Goal: Information Seeking & Learning: Compare options

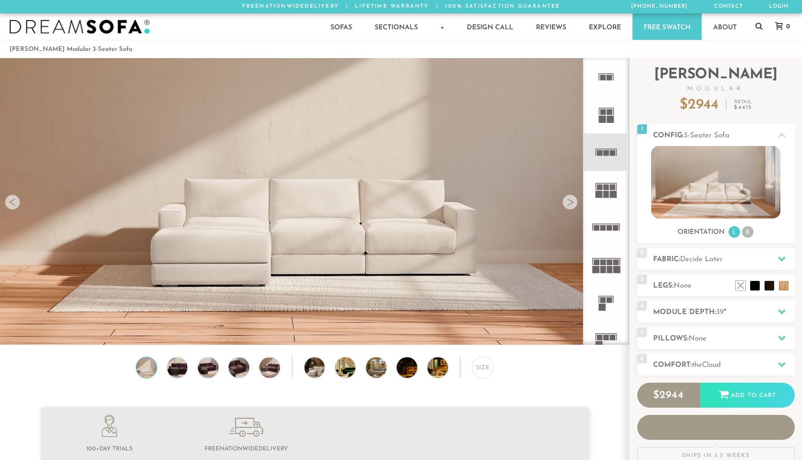
scroll to position [10867, 802]
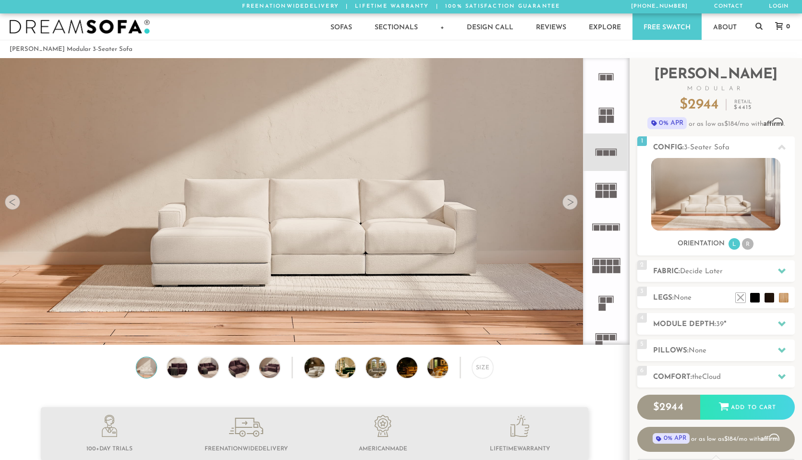
click at [572, 199] on div at bounding box center [569, 201] width 15 height 15
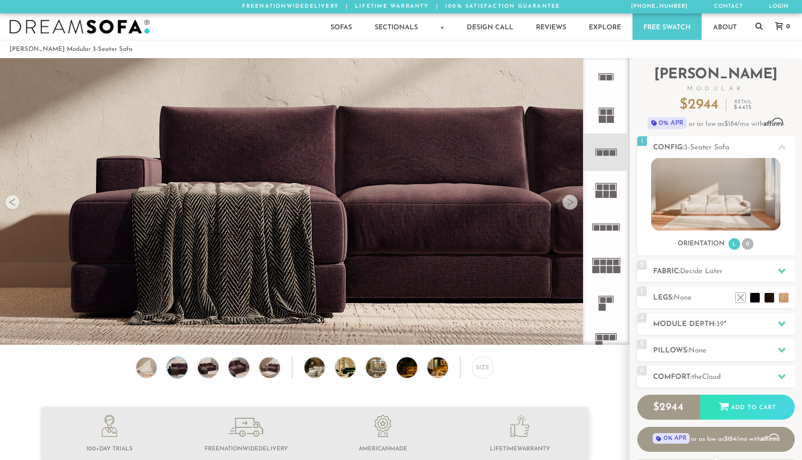
click at [572, 199] on div at bounding box center [569, 201] width 15 height 15
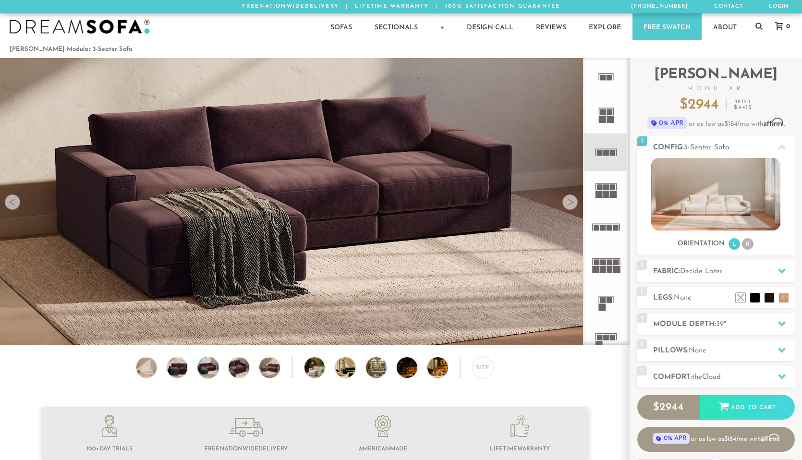
click at [572, 199] on div at bounding box center [569, 201] width 15 height 15
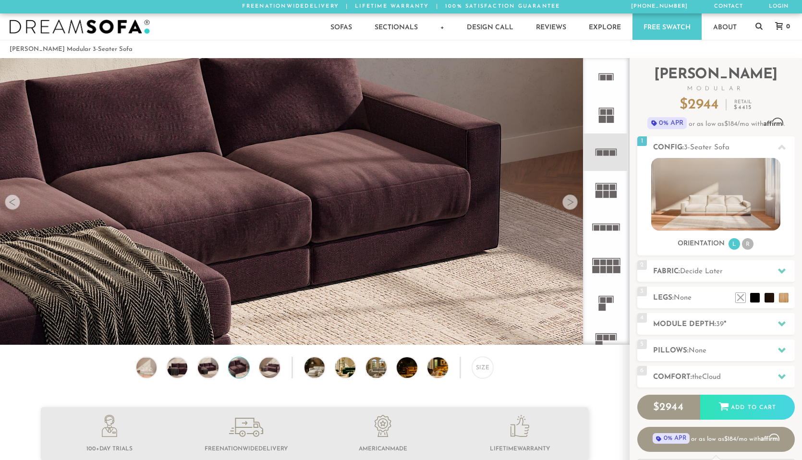
click at [572, 199] on div at bounding box center [569, 201] width 15 height 15
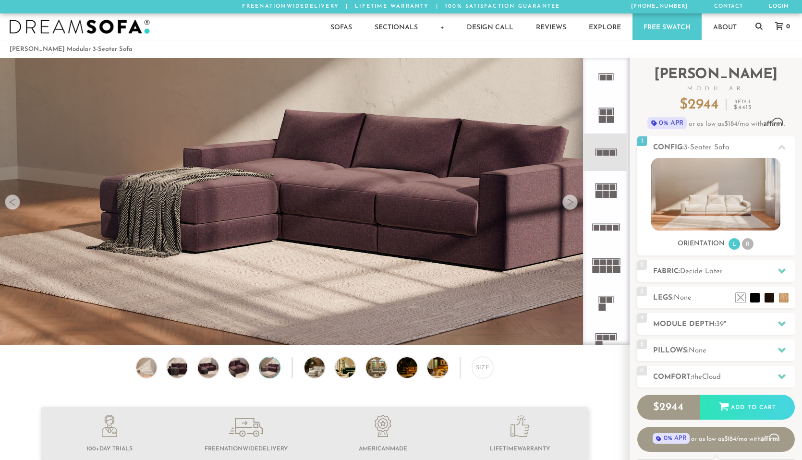
click at [572, 199] on div at bounding box center [569, 201] width 15 height 15
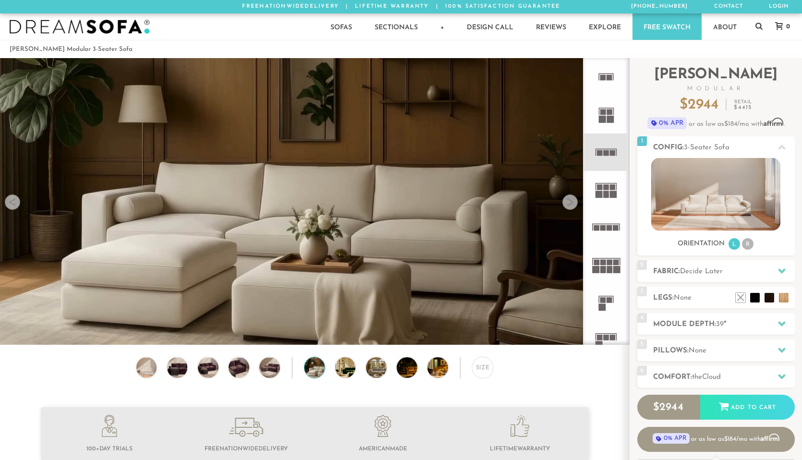
click at [572, 199] on div at bounding box center [569, 201] width 15 height 15
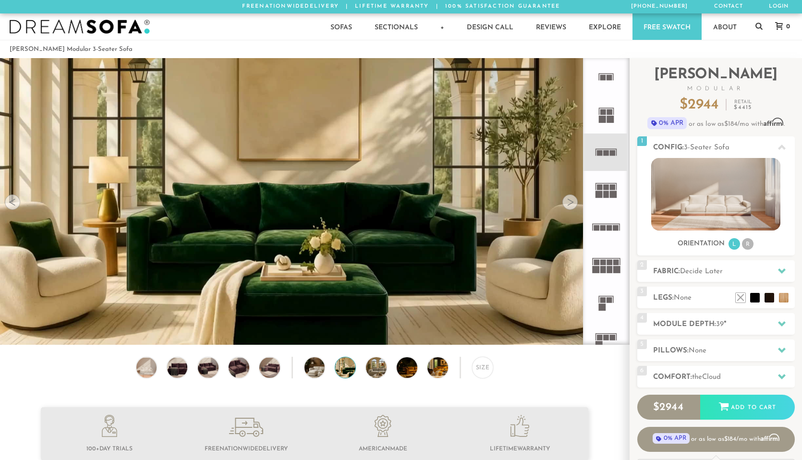
click at [572, 199] on div at bounding box center [569, 201] width 15 height 15
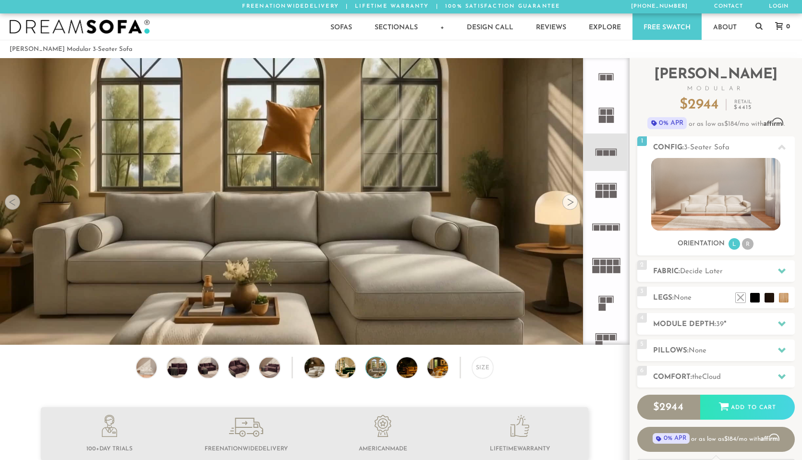
click at [572, 199] on div at bounding box center [569, 201] width 15 height 15
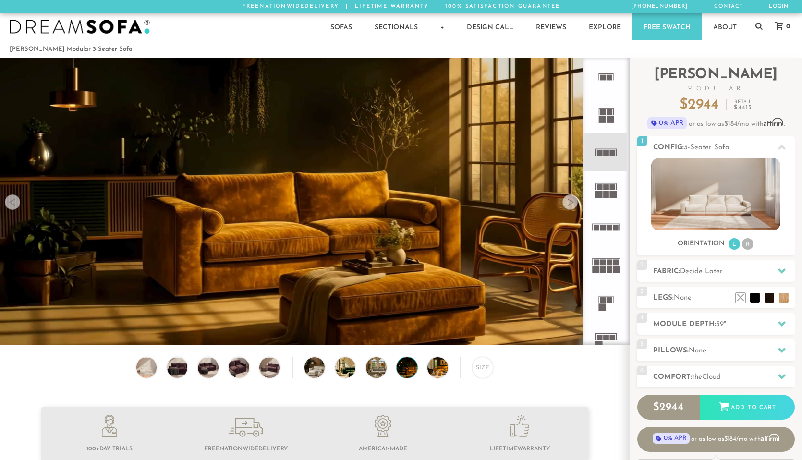
click at [572, 199] on div at bounding box center [569, 201] width 15 height 15
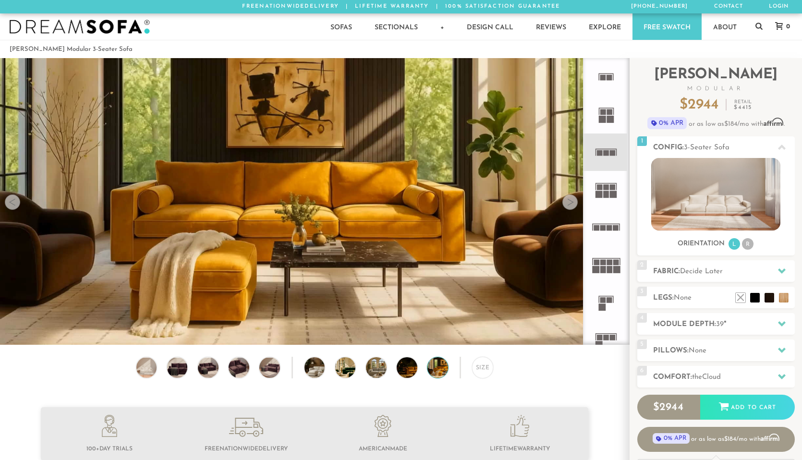
click at [572, 199] on div at bounding box center [569, 201] width 15 height 15
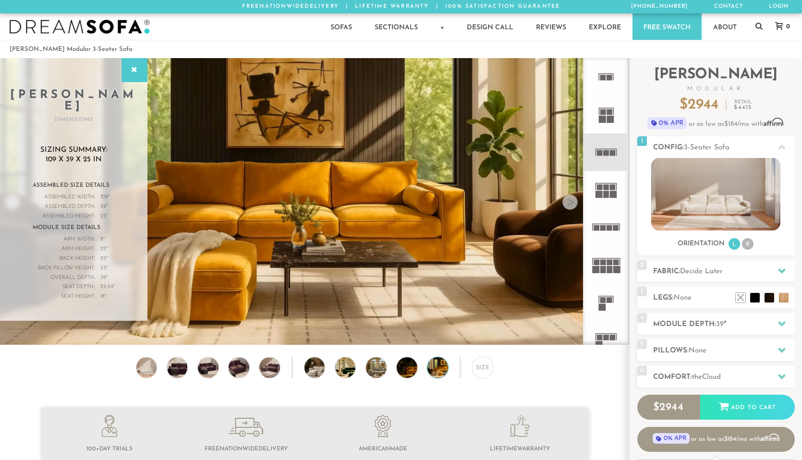
click at [572, 199] on div at bounding box center [569, 201] width 15 height 15
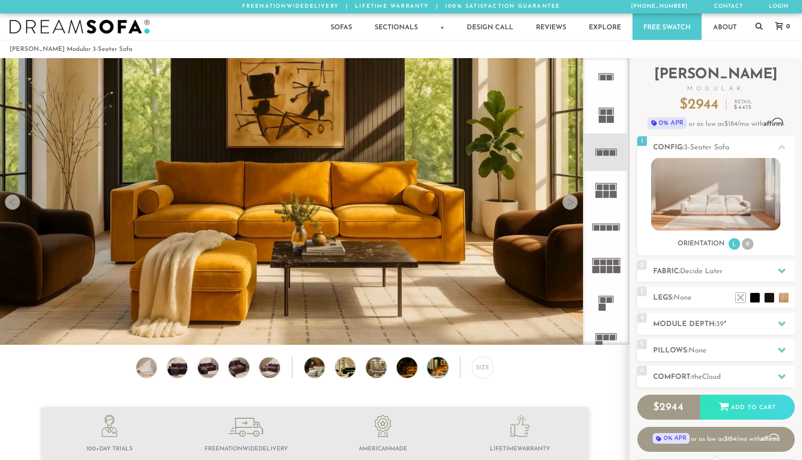
click at [572, 199] on div at bounding box center [569, 201] width 15 height 15
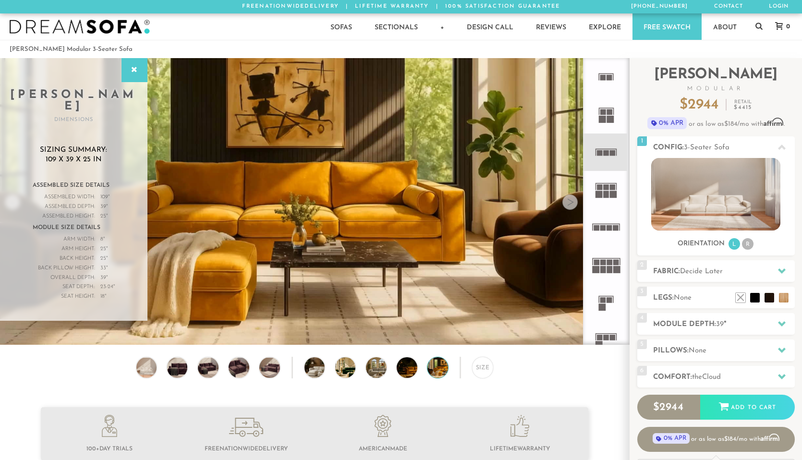
click at [572, 199] on div at bounding box center [569, 201] width 15 height 15
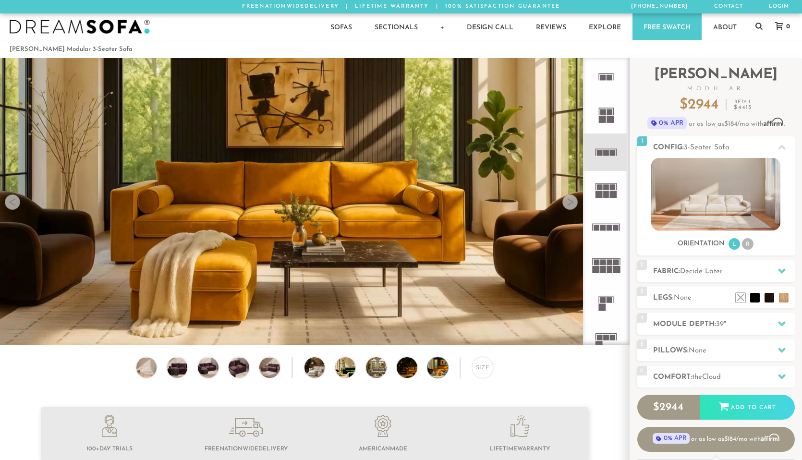
click at [614, 192] on rect at bounding box center [613, 194] width 7 height 7
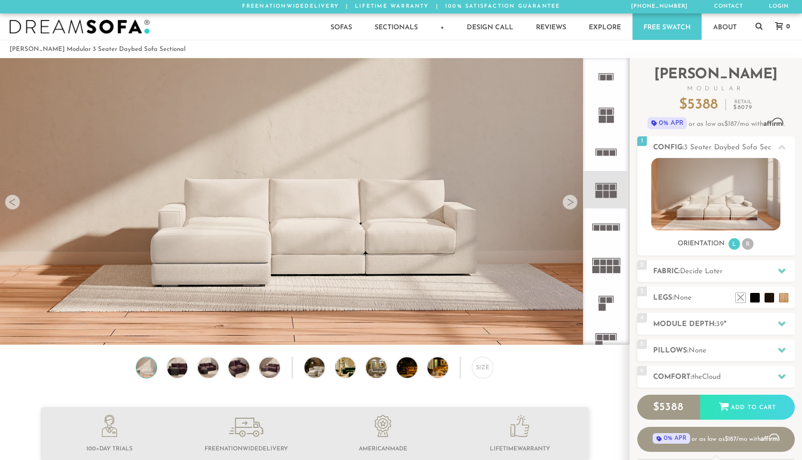
click at [610, 120] on rect at bounding box center [609, 119] width 7 height 7
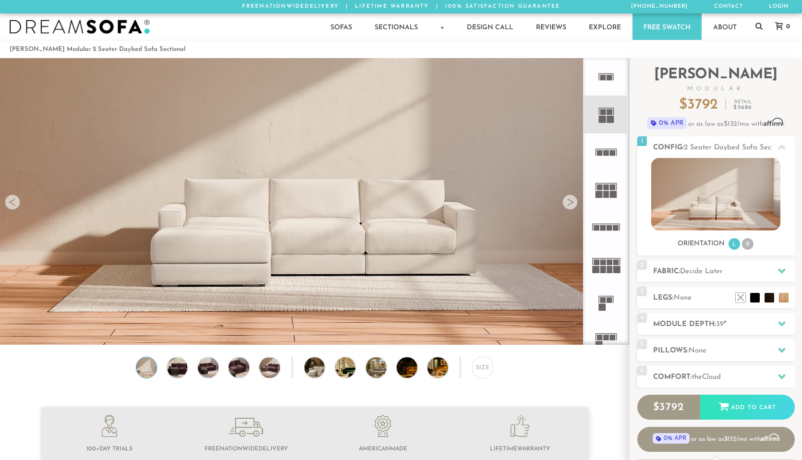
click at [607, 77] on rect at bounding box center [609, 78] width 6 height 6
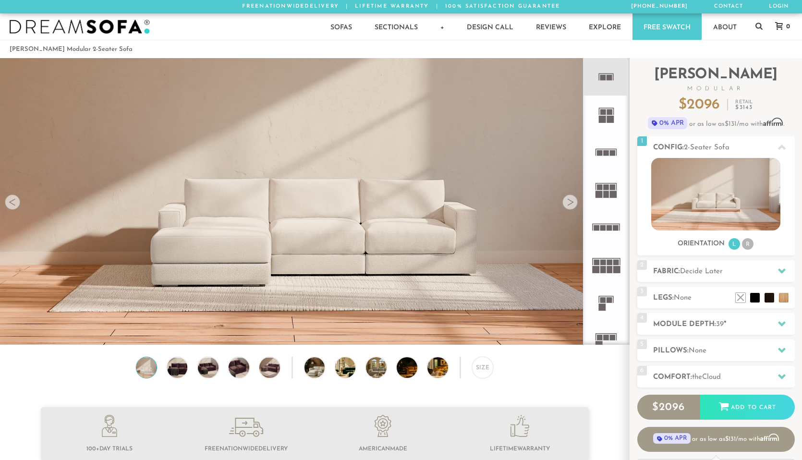
click at [606, 118] on icon at bounding box center [605, 114] width 37 height 37
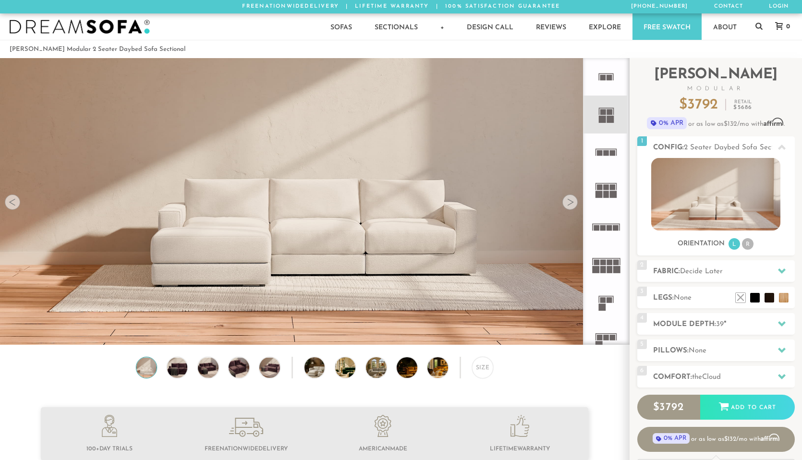
click at [606, 150] on rect at bounding box center [606, 153] width 6 height 6
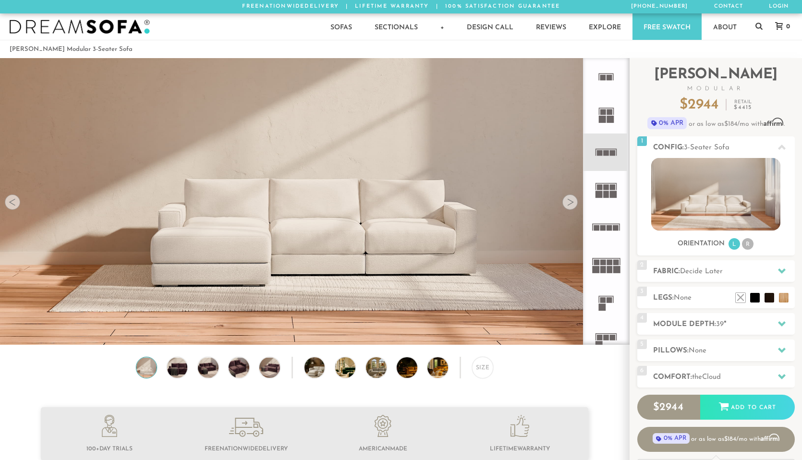
click at [607, 190] on icon at bounding box center [605, 189] width 37 height 37
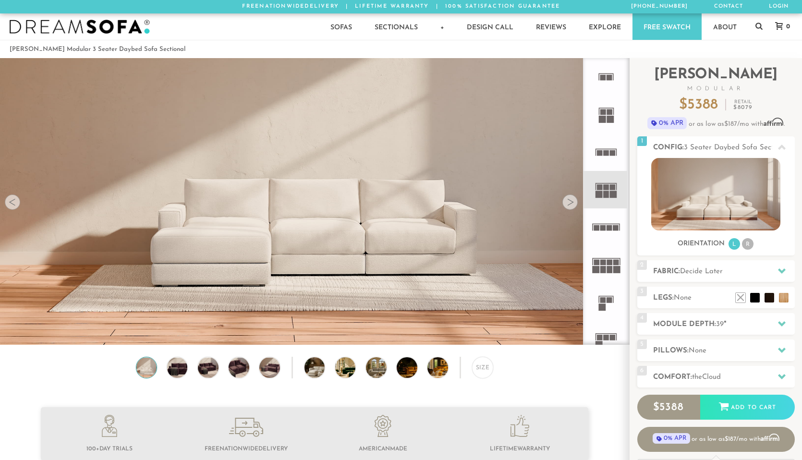
click at [606, 263] on icon at bounding box center [605, 264] width 37 height 37
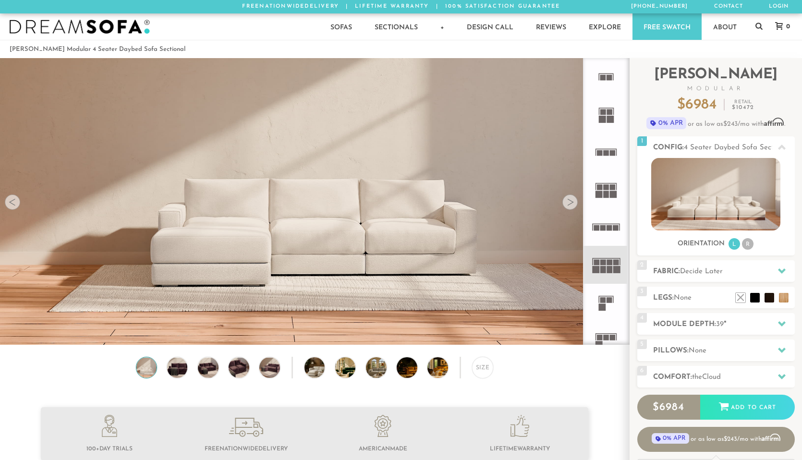
click at [609, 187] on icon at bounding box center [605, 189] width 37 height 37
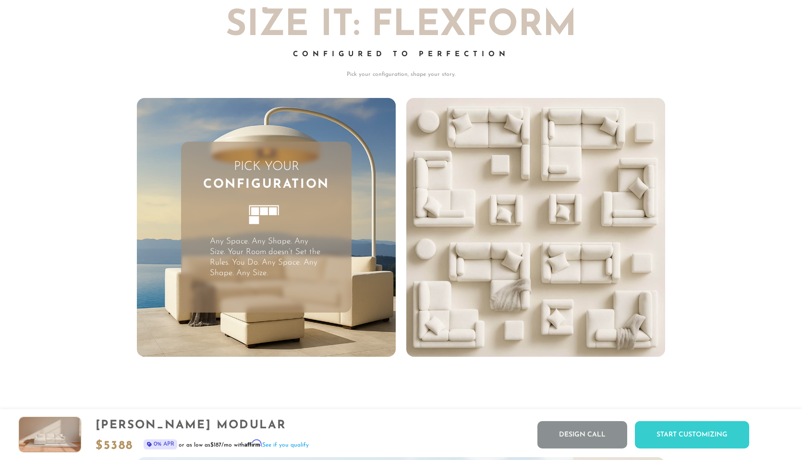
scroll to position [2481, 0]
